Goal: Find specific page/section: Find specific page/section

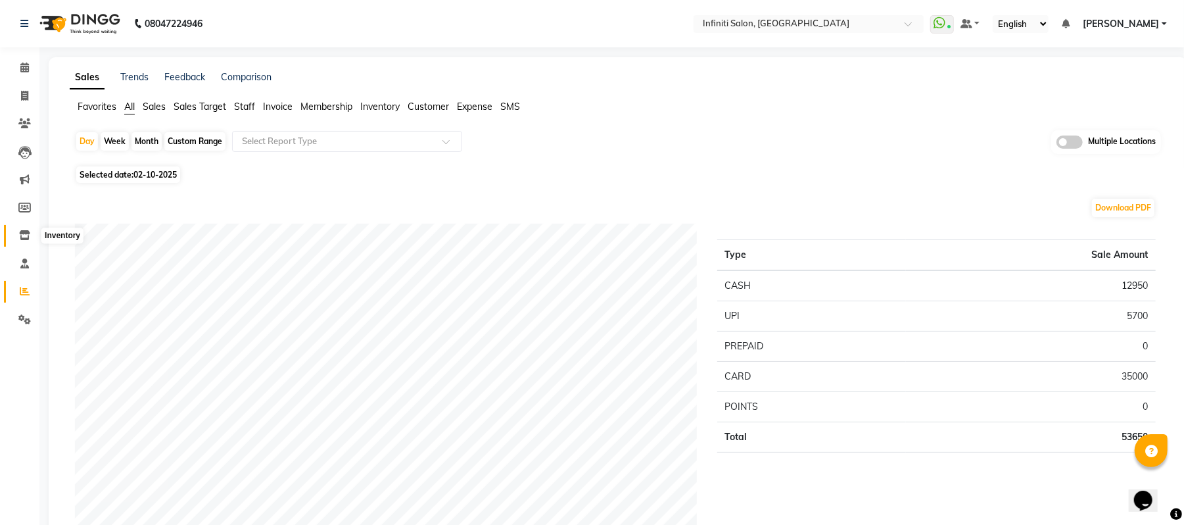
click at [22, 229] on span at bounding box center [24, 235] width 23 height 15
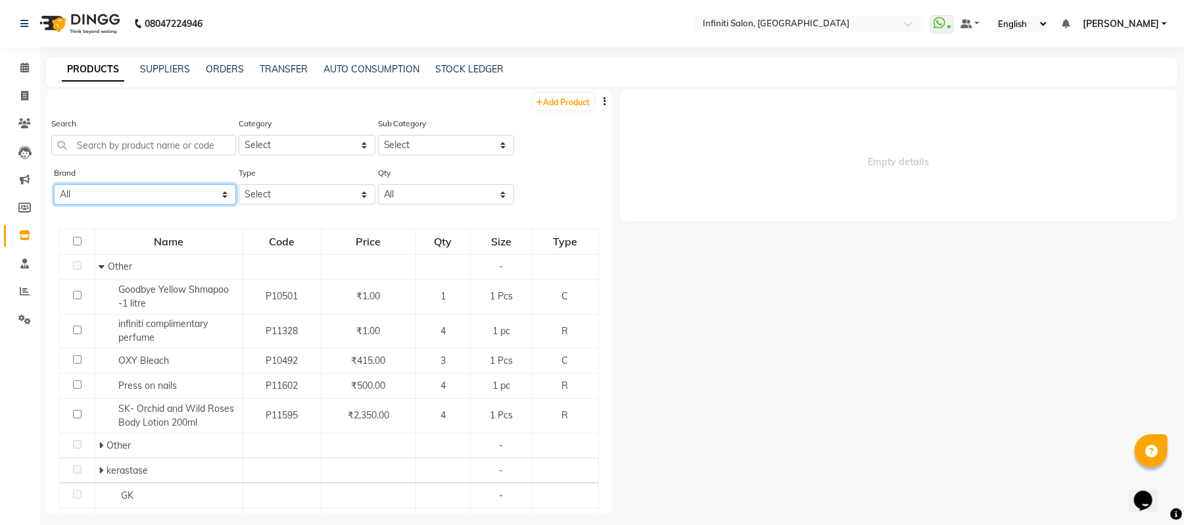
click at [132, 187] on select "All 8th Sense [PERSON_NAME] Avl Bcl Biolume Biosoft [PERSON_NAME] D Fabulous [P…" at bounding box center [145, 194] width 182 height 20
select select "floractive"
click at [54, 184] on select "All 8th Sense [PERSON_NAME] Avl Bcl Biolume Biosoft [PERSON_NAME] D Fabulous [P…" at bounding box center [145, 194] width 182 height 20
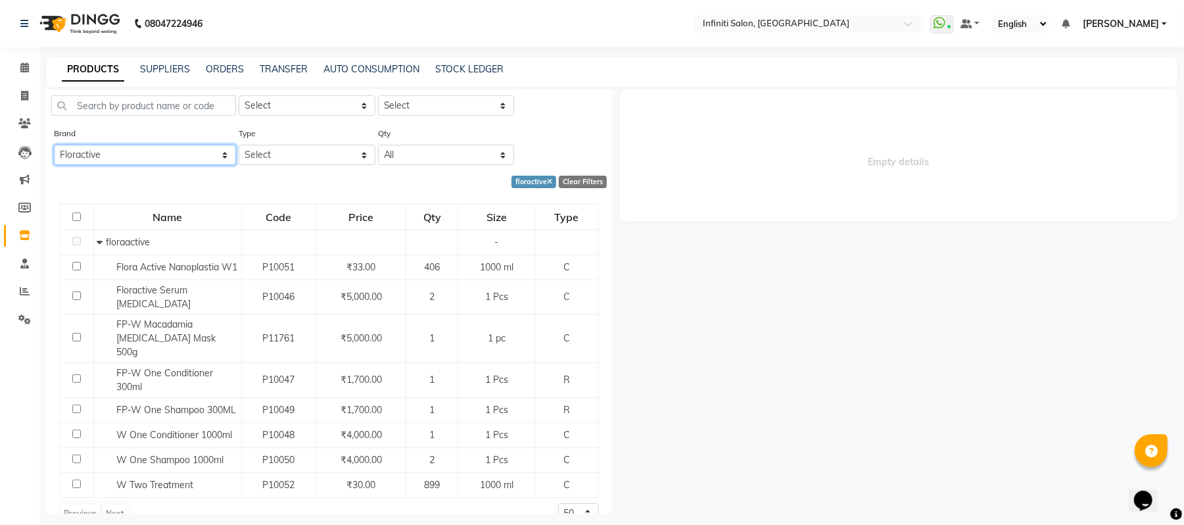
scroll to position [50, 0]
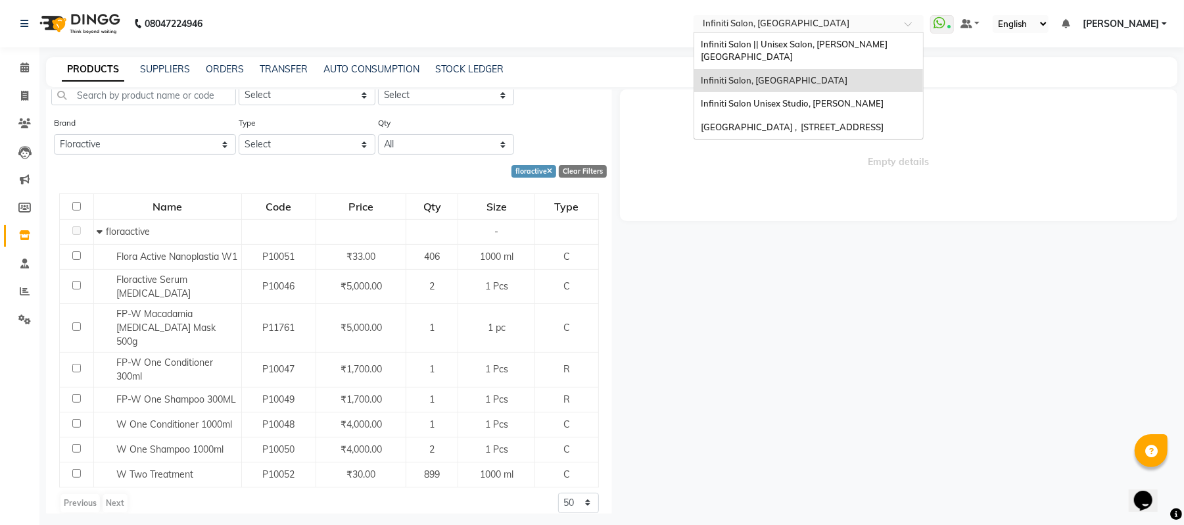
click at [793, 26] on input "text" at bounding box center [795, 24] width 191 height 13
click at [779, 42] on span "Infiniti Salon || Unisex Salon, [PERSON_NAME][GEOGRAPHIC_DATA]" at bounding box center [794, 51] width 187 height 24
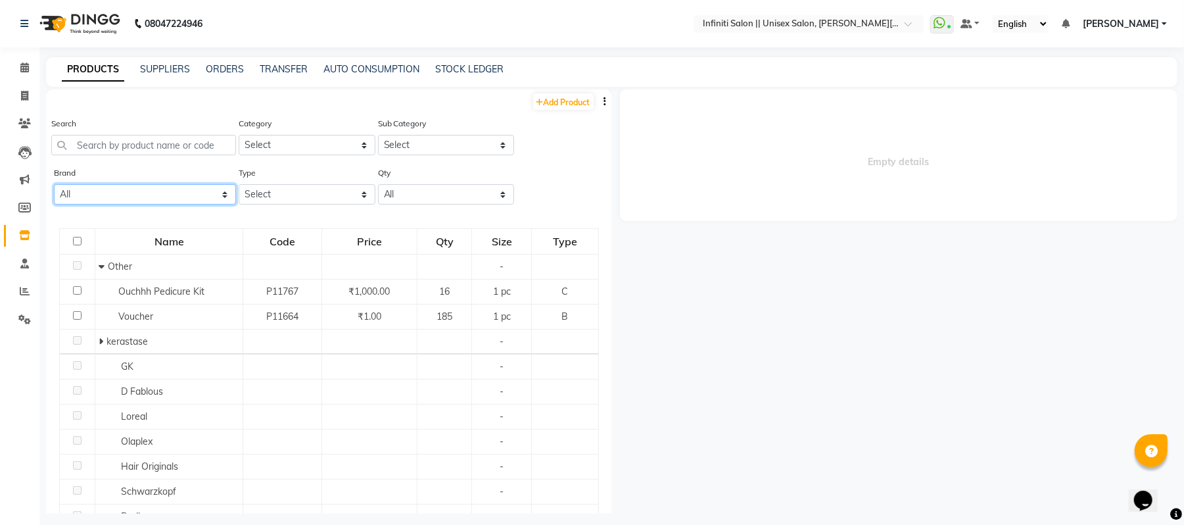
click at [87, 193] on select "All Avl Bcl Biosoft Dermalogica D Fabulous Dr.rashel Figaro Gk Herbal Tree Kanp…" at bounding box center [145, 194] width 182 height 20
click at [155, 140] on input "text" at bounding box center [143, 145] width 185 height 20
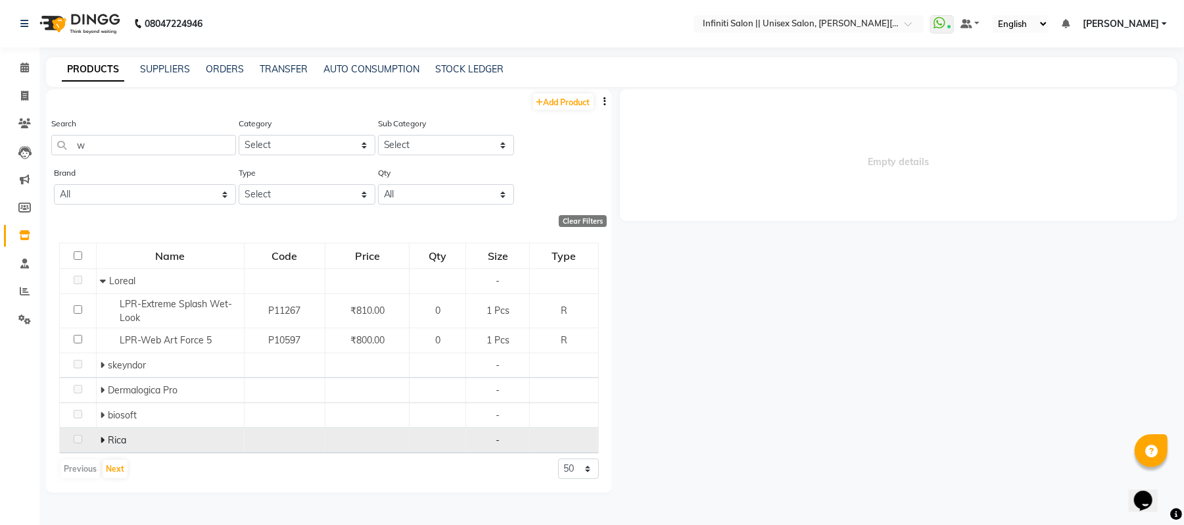
click at [103, 439] on icon at bounding box center [102, 439] width 5 height 9
click at [103, 439] on span at bounding box center [103, 440] width 9 height 12
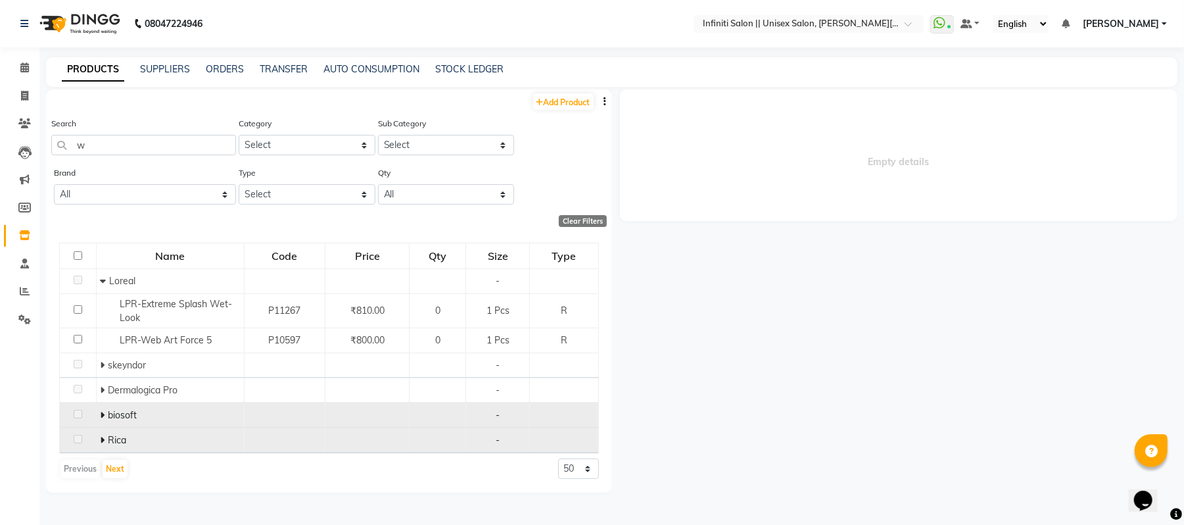
click at [104, 414] on icon at bounding box center [102, 414] width 5 height 9
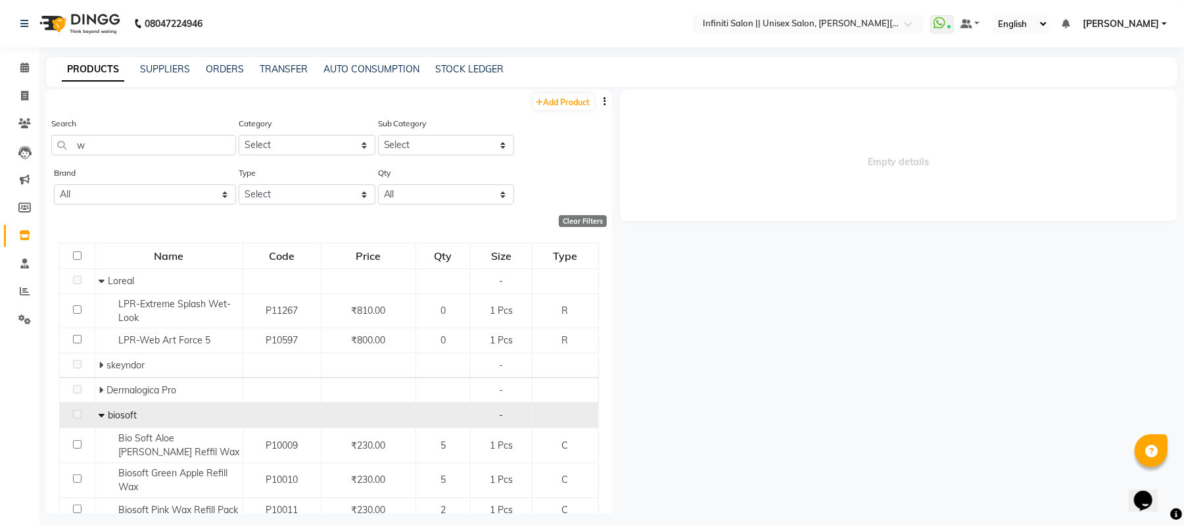
click at [104, 414] on span at bounding box center [103, 415] width 9 height 12
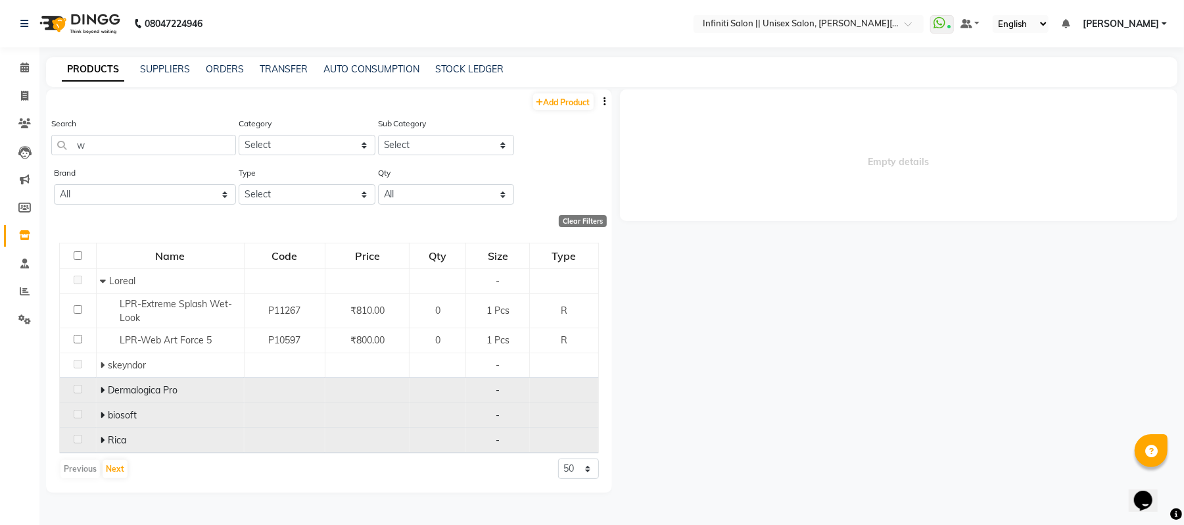
click at [103, 389] on icon at bounding box center [102, 389] width 5 height 9
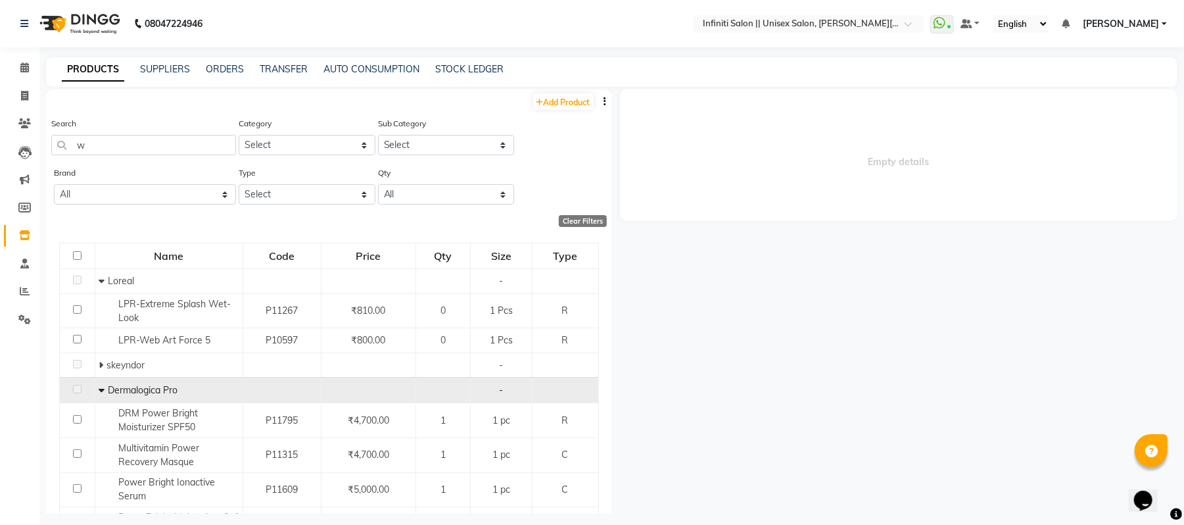
click at [103, 389] on span at bounding box center [103, 390] width 9 height 12
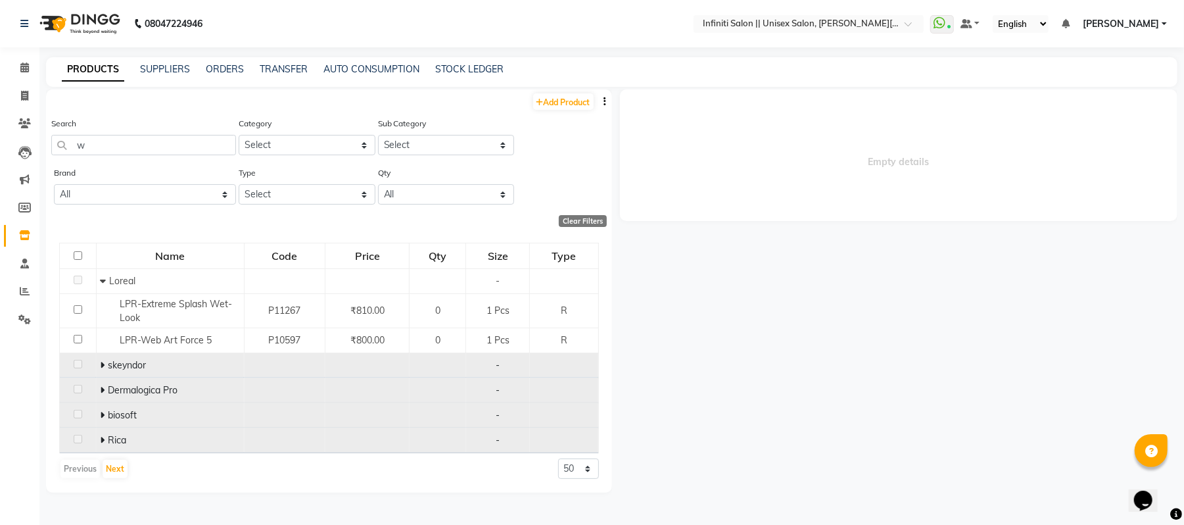
click at [97, 363] on td "skeyndor" at bounding box center [170, 365] width 148 height 25
click at [101, 360] on icon at bounding box center [102, 364] width 5 height 9
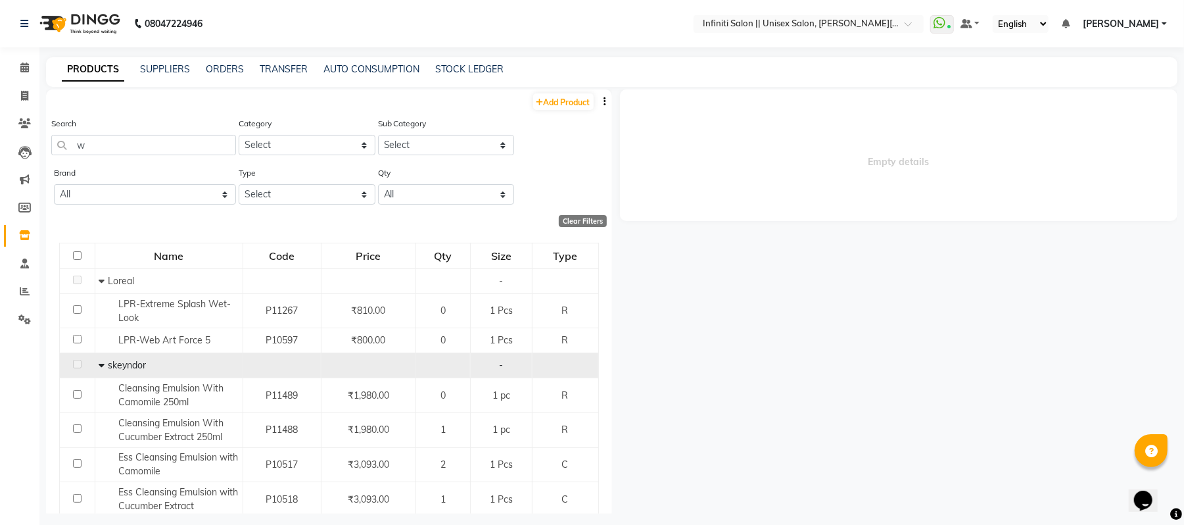
click at [101, 360] on icon at bounding box center [102, 364] width 6 height 9
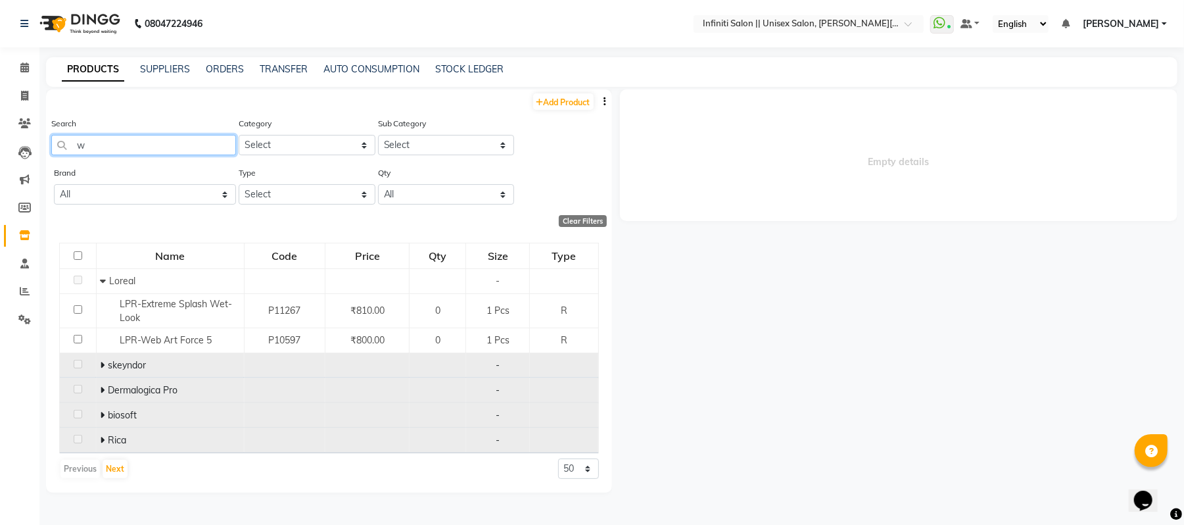
click at [135, 145] on input "w" at bounding box center [143, 145] width 185 height 20
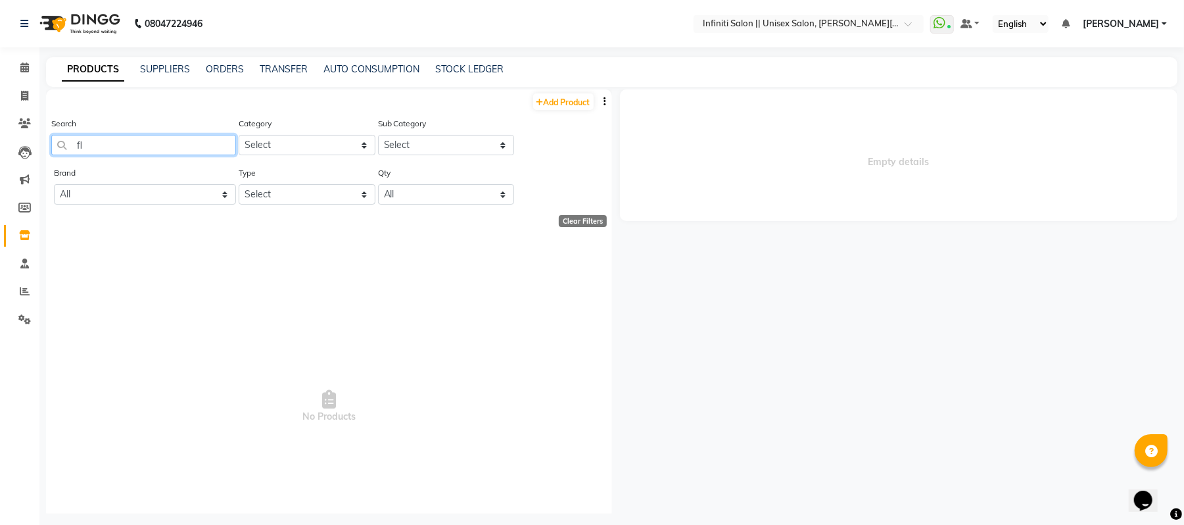
type input "f"
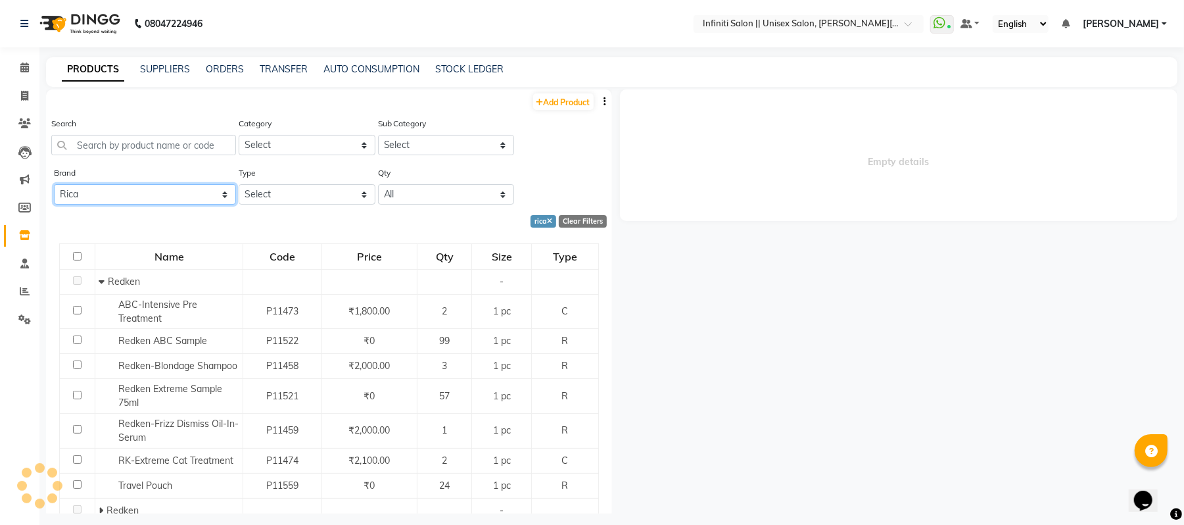
select select "schwarzkopf"
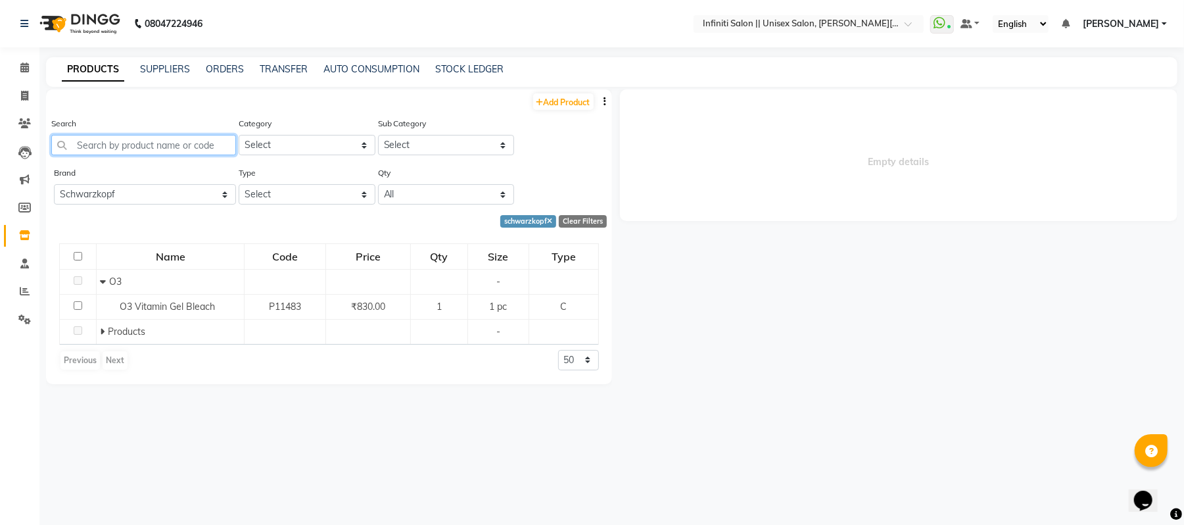
click at [149, 147] on input "text" at bounding box center [143, 145] width 185 height 20
